Goal: Find specific page/section: Find specific page/section

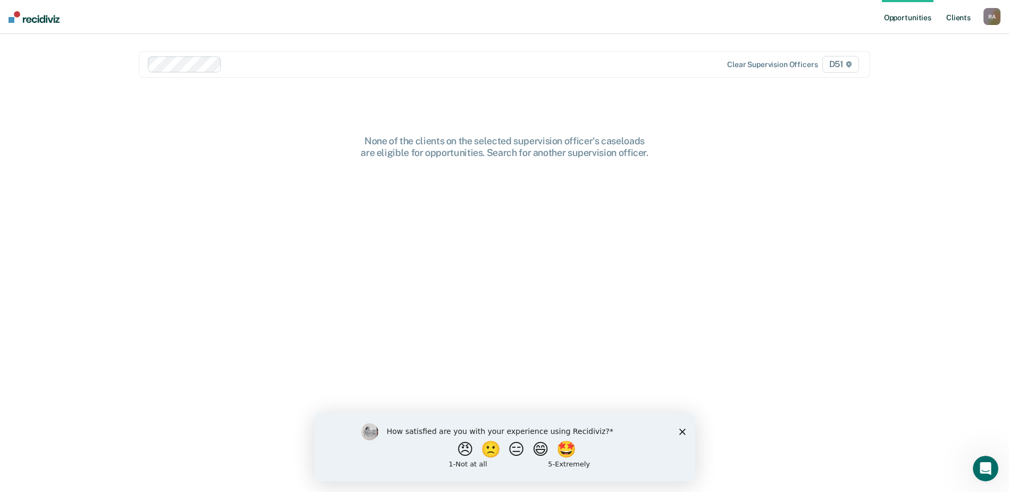
click at [963, 19] on link "Client s" at bounding box center [958, 17] width 29 height 34
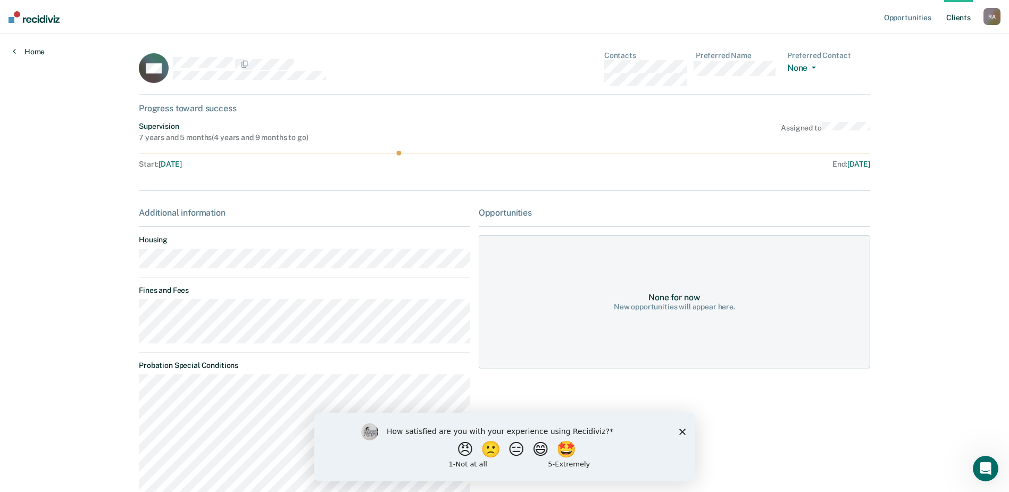
click at [22, 52] on link "Home" at bounding box center [29, 52] width 32 height 10
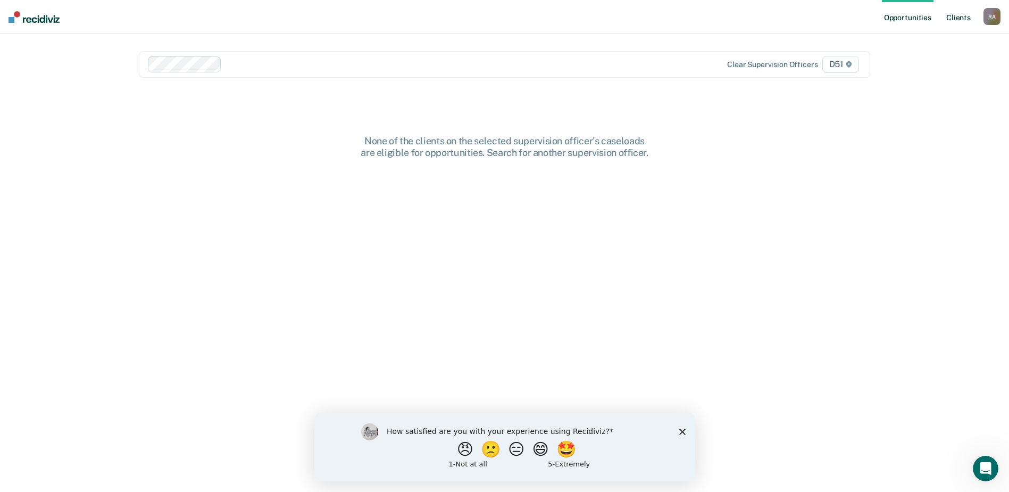
click at [957, 16] on link "Client s" at bounding box center [958, 17] width 29 height 34
